Goal: Contribute content: Add original content to the website for others to see

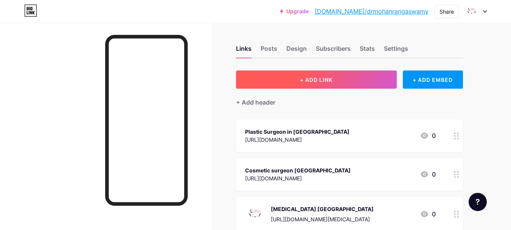
click at [300, 78] on span "+ ADD LINK" at bounding box center [316, 79] width 33 height 6
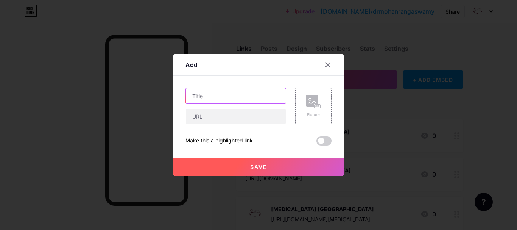
click at [230, 101] on input "text" at bounding box center [236, 95] width 100 height 15
click at [259, 94] on input "text" at bounding box center [236, 95] width 100 height 15
paste input "Face lift [GEOGRAPHIC_DATA]"
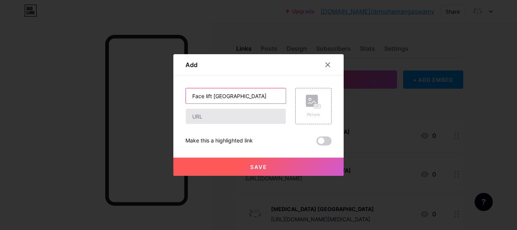
type input "Face lift [GEOGRAPHIC_DATA]"
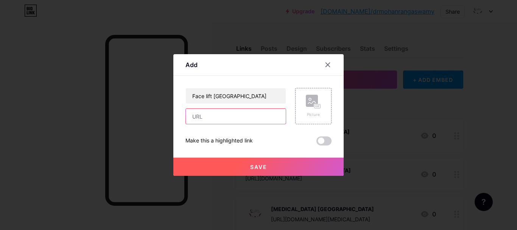
click at [226, 121] on input "text" at bounding box center [236, 116] width 100 height 15
paste input "[URL][DOMAIN_NAME]"
type input "[URL][DOMAIN_NAME]"
click at [323, 138] on span at bounding box center [323, 140] width 15 height 9
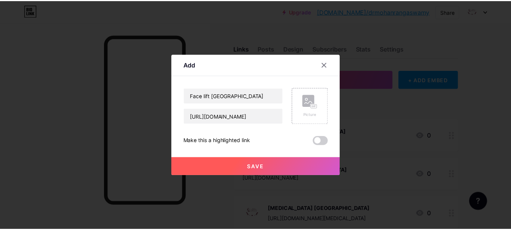
scroll to position [0, 0]
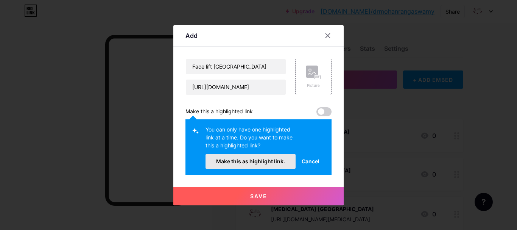
click at [263, 161] on span "Make this as highlight link." at bounding box center [250, 161] width 69 height 6
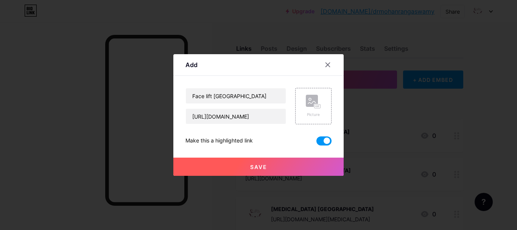
click at [271, 161] on button "Save" at bounding box center [258, 166] width 170 height 18
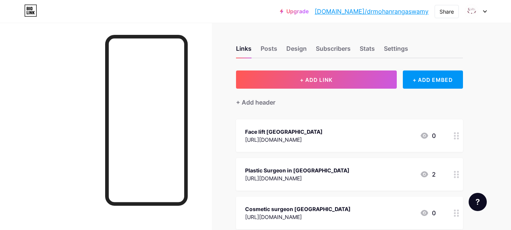
click at [378, 11] on link "[DOMAIN_NAME]/drmohanrangaswamy" at bounding box center [372, 11] width 114 height 9
